Goal: Find specific page/section: Find specific page/section

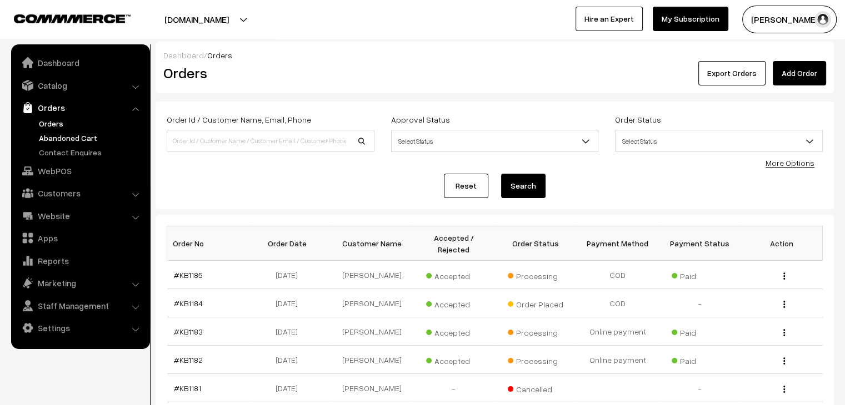
click at [84, 134] on link "Abandoned Cart" at bounding box center [91, 138] width 110 height 12
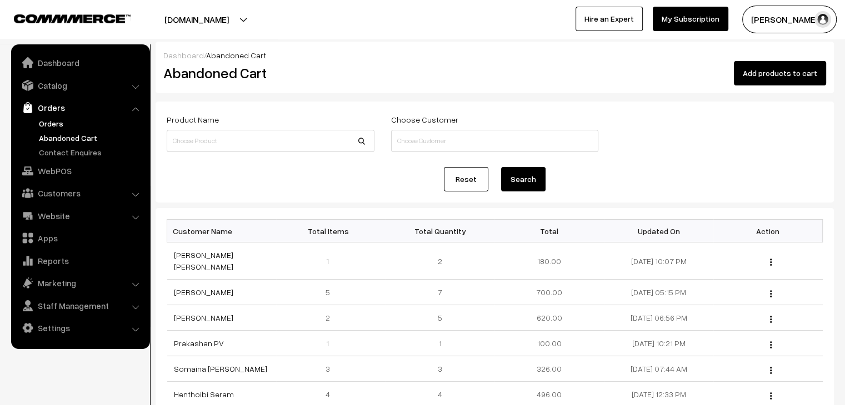
click at [56, 118] on link "Orders" at bounding box center [91, 124] width 110 height 12
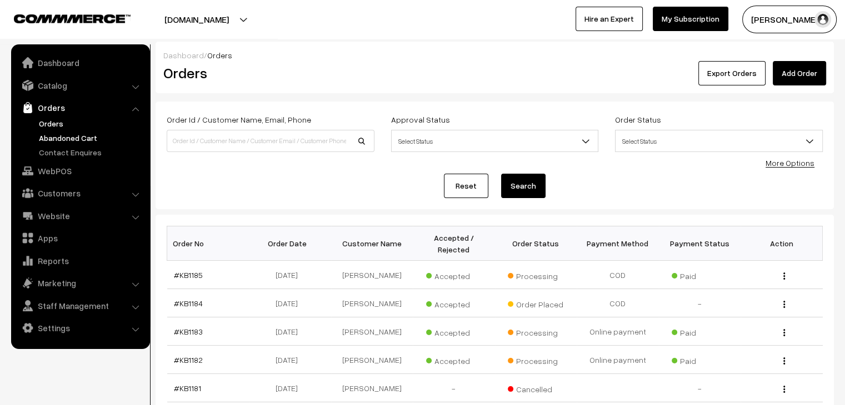
click at [72, 136] on link "Abandoned Cart" at bounding box center [91, 138] width 110 height 12
